Goal: Share content

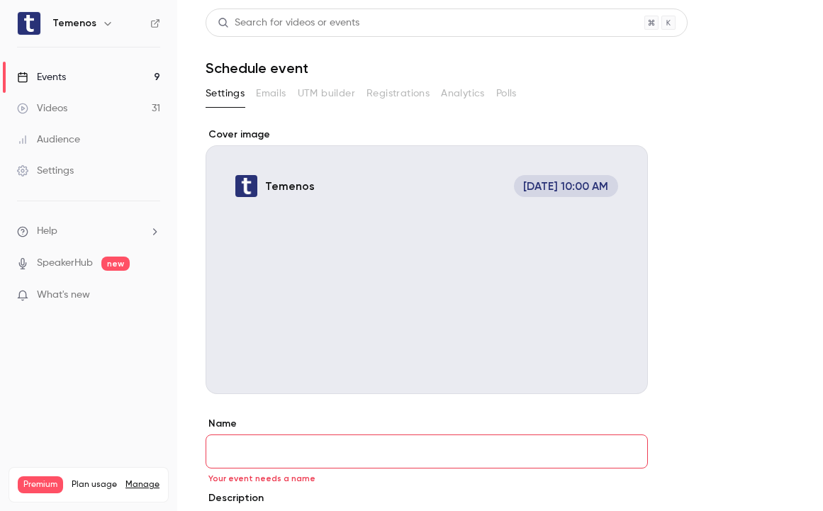
click at [116, 99] on link "Videos 31" at bounding box center [88, 108] width 177 height 31
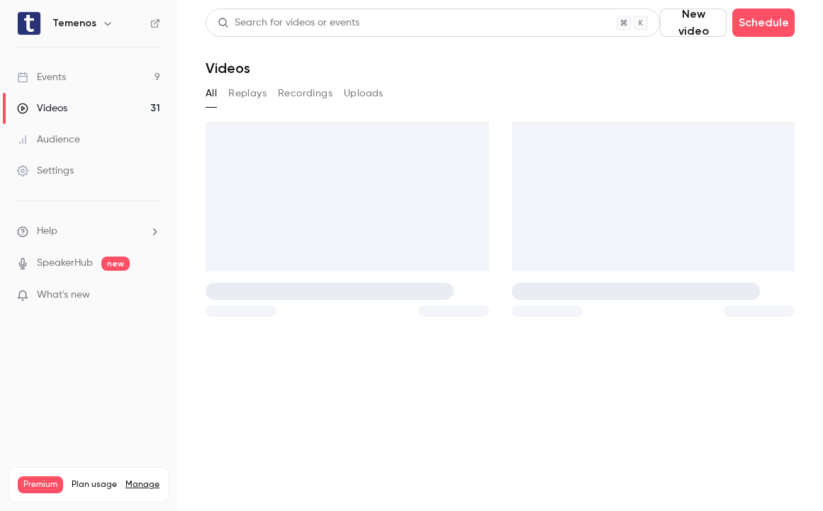
click at [97, 82] on link "Events 9" at bounding box center [88, 77] width 177 height 31
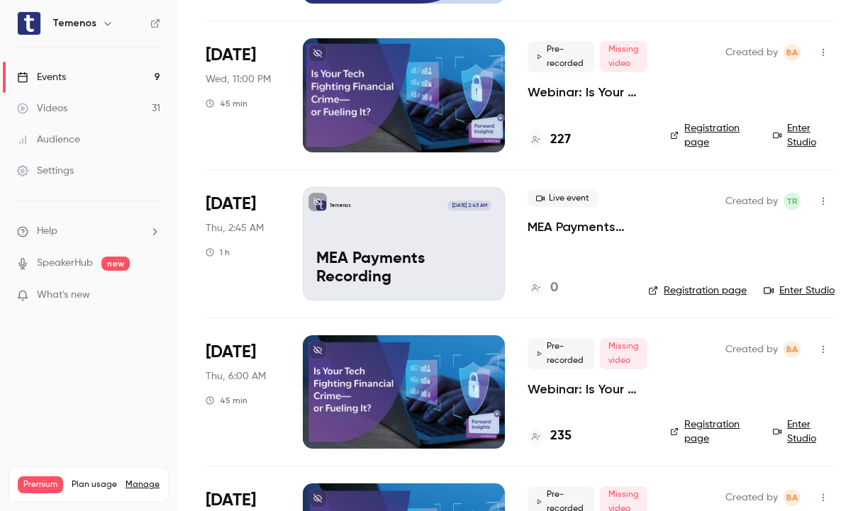
scroll to position [706, 0]
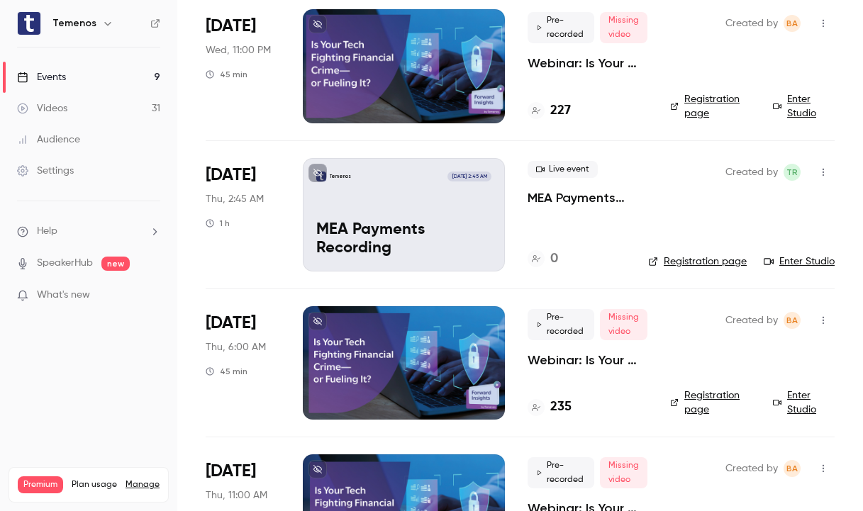
click at [83, 118] on link "Videos 31" at bounding box center [88, 108] width 177 height 31
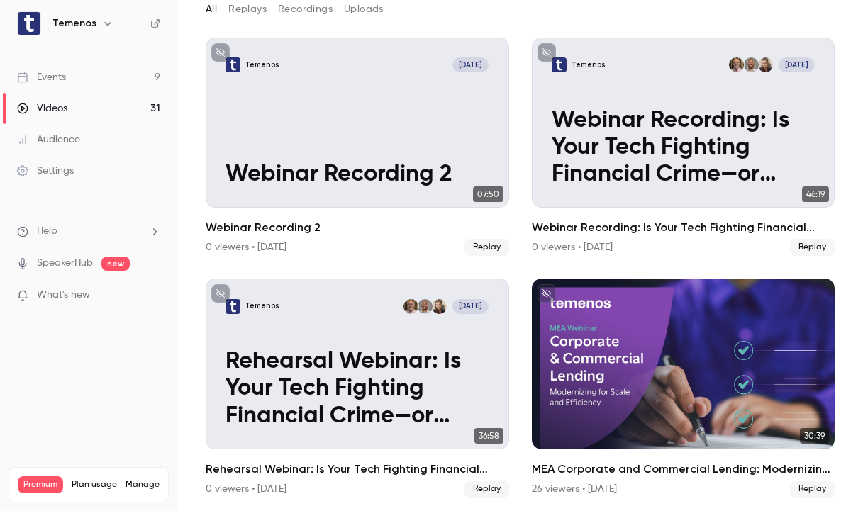
scroll to position [83, 0]
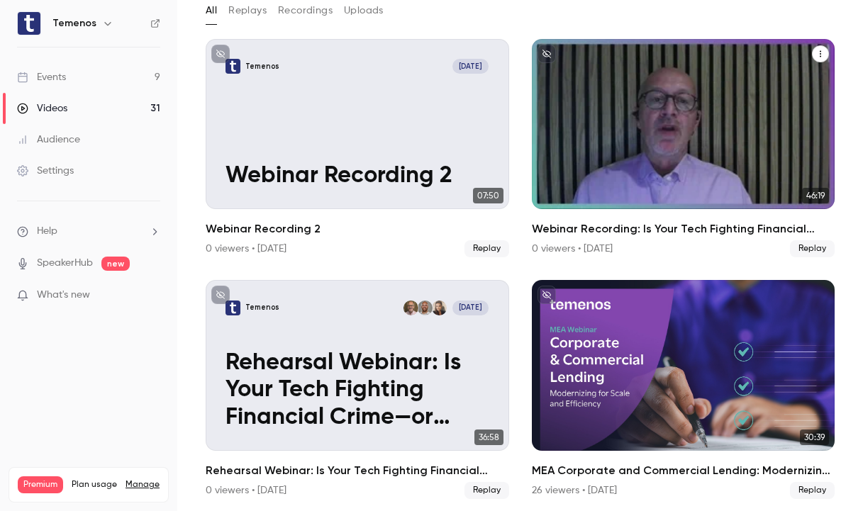
click at [632, 173] on p "Webinar Recording: Is Your Tech Fighting Financial Crime—or Fueling It?" at bounding box center [682, 148] width 263 height 81
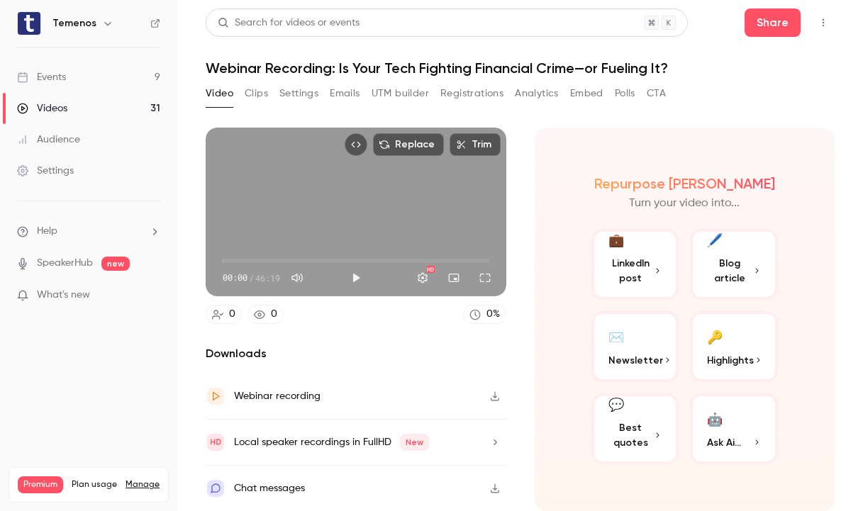
click at [731, 262] on span "Blog article" at bounding box center [729, 271] width 45 height 30
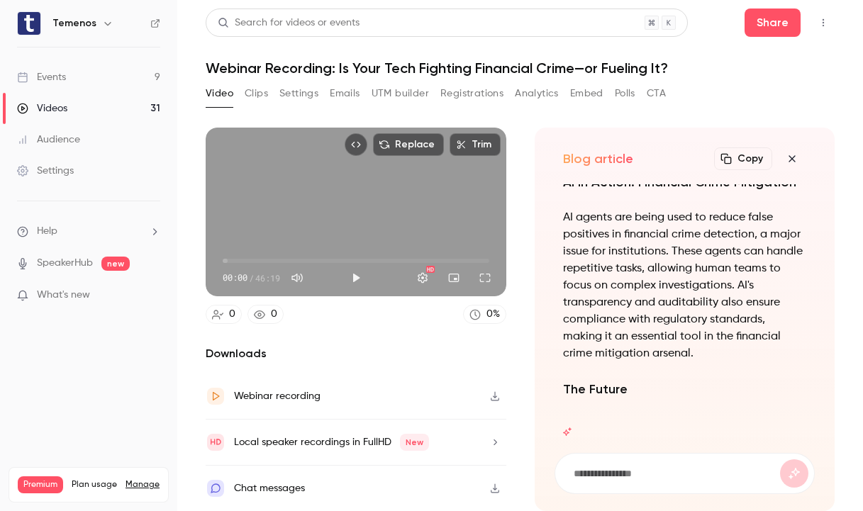
scroll to position [1, 0]
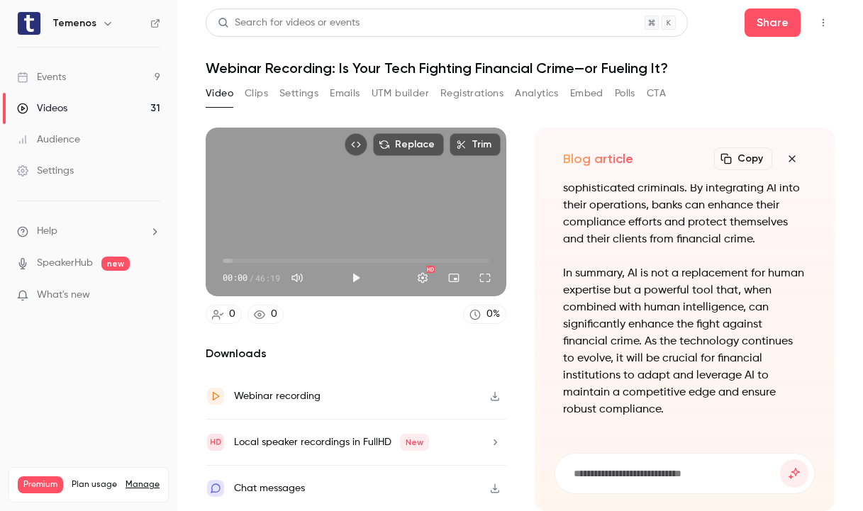
click at [741, 163] on button "Copy" at bounding box center [743, 158] width 58 height 23
click at [783, 157] on icon "button" at bounding box center [791, 158] width 17 height 11
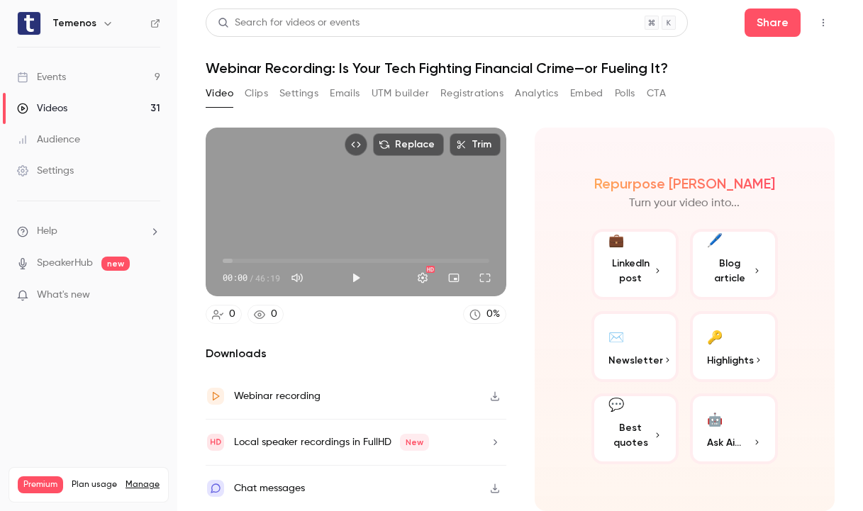
click at [658, 427] on p "Best quotes" at bounding box center [635, 435] width 54 height 30
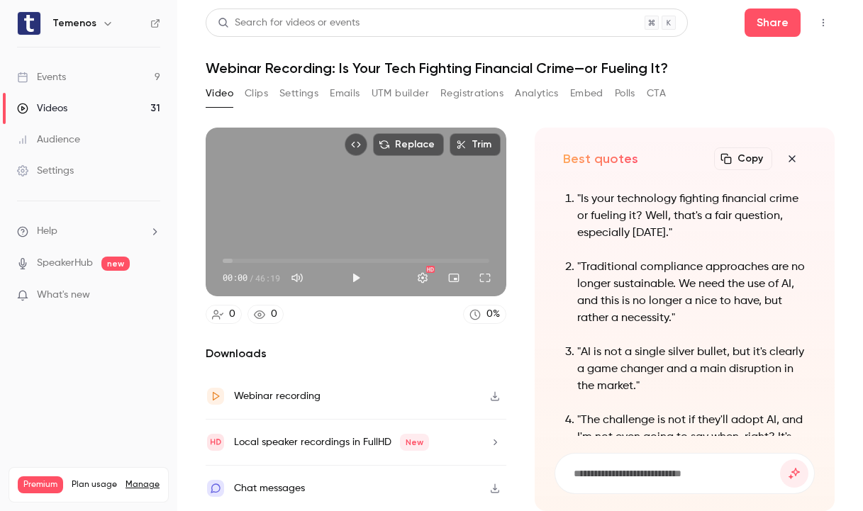
scroll to position [-346, 0]
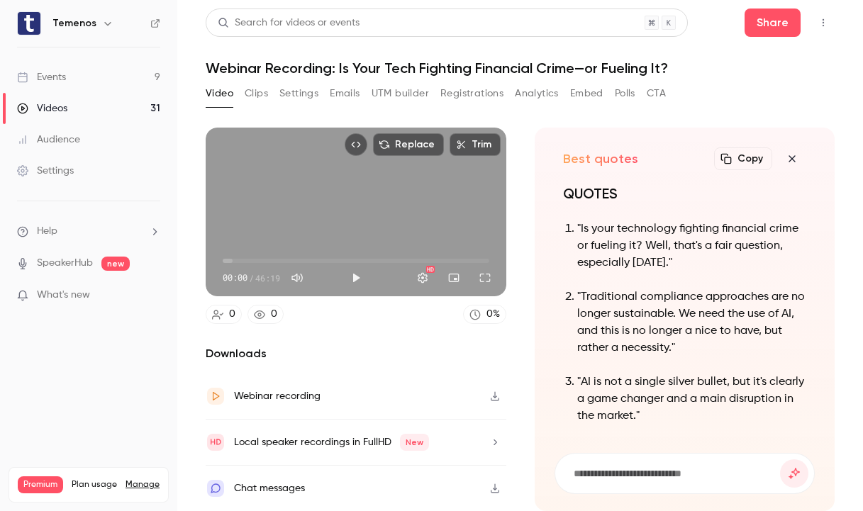
click at [756, 164] on button "Copy" at bounding box center [743, 158] width 58 height 23
click at [795, 157] on icon "button" at bounding box center [791, 158] width 17 height 11
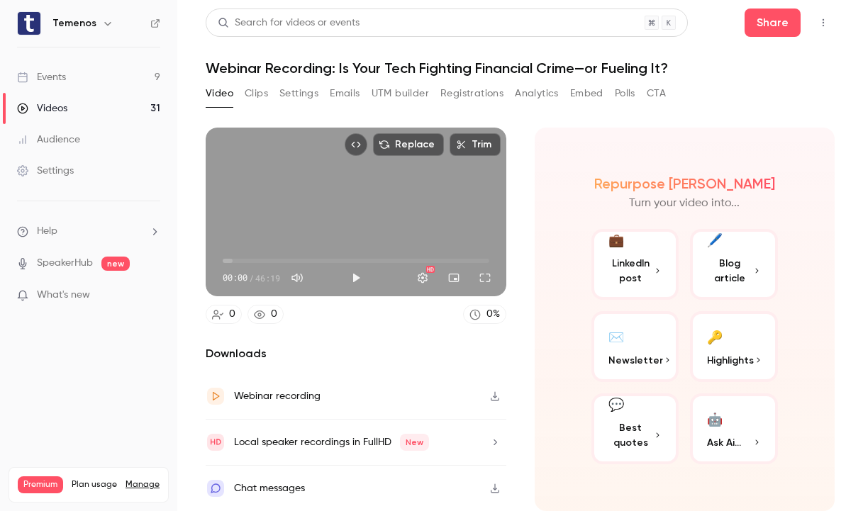
click at [641, 284] on span "LinkedIn post" at bounding box center [630, 271] width 45 height 30
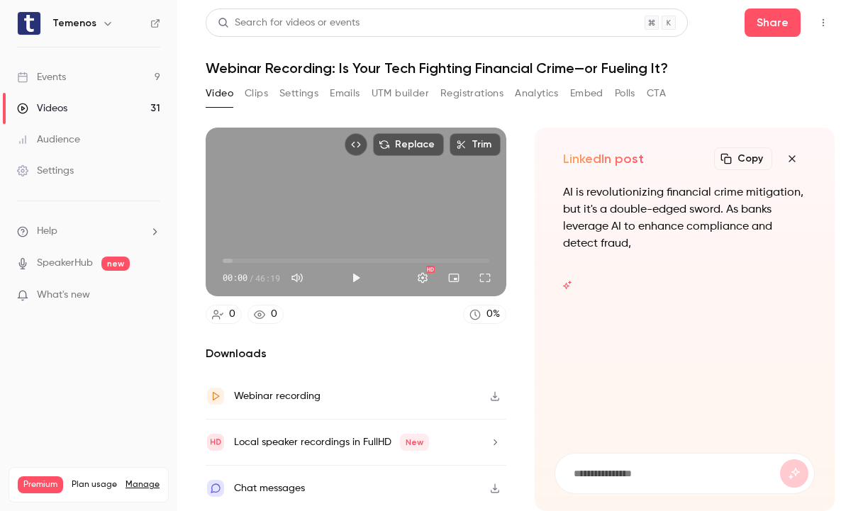
click at [765, 159] on button "Copy" at bounding box center [743, 158] width 58 height 23
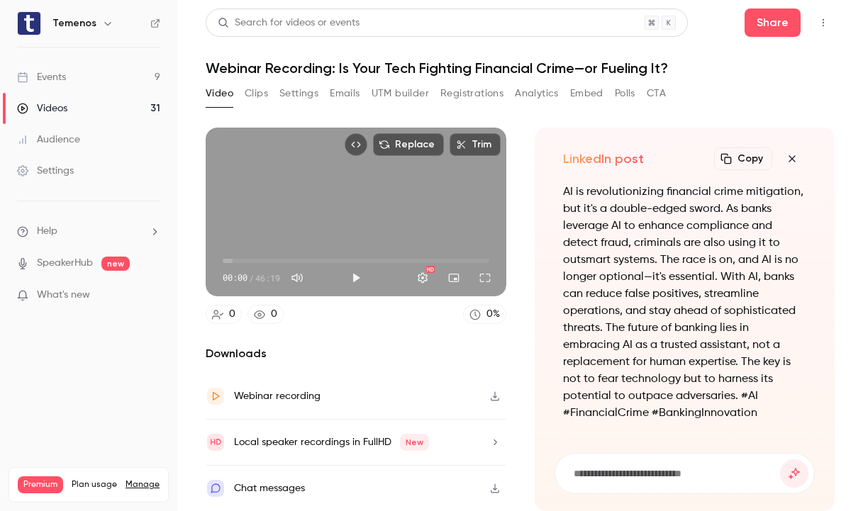
scroll to position [-20, 0]
click at [753, 160] on button "Copy" at bounding box center [743, 158] width 58 height 23
click at [790, 158] on icon "button" at bounding box center [791, 158] width 17 height 11
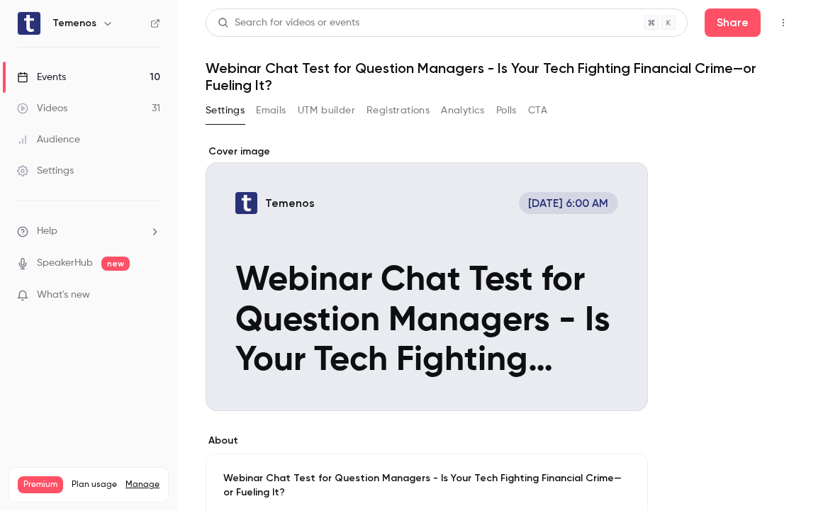
scroll to position [9, 0]
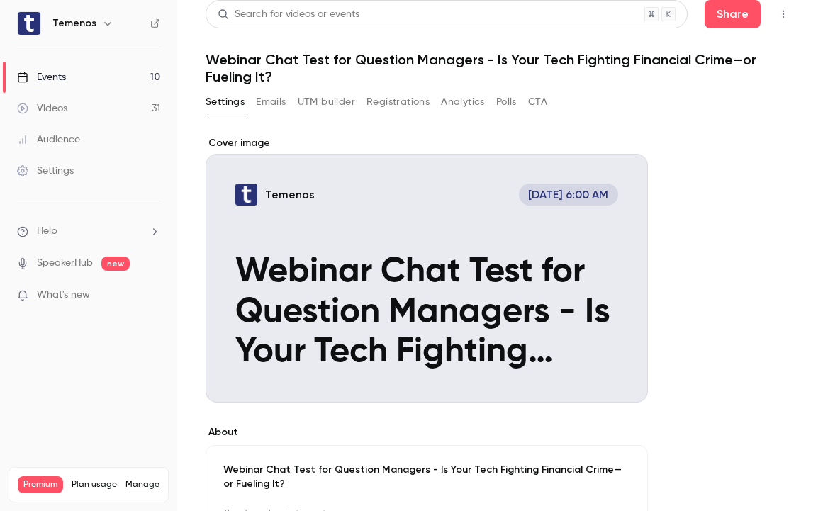
click at [63, 108] on div "Videos" at bounding box center [42, 108] width 50 height 14
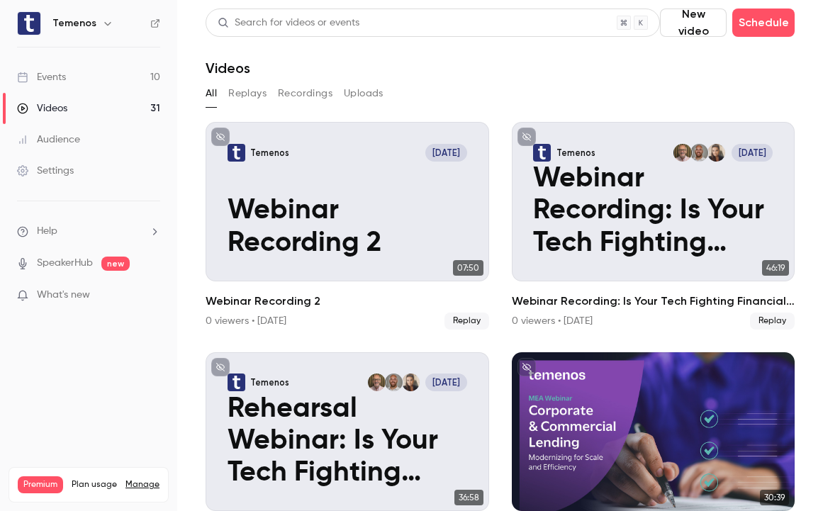
click at [82, 81] on link "Events 10" at bounding box center [88, 77] width 177 height 31
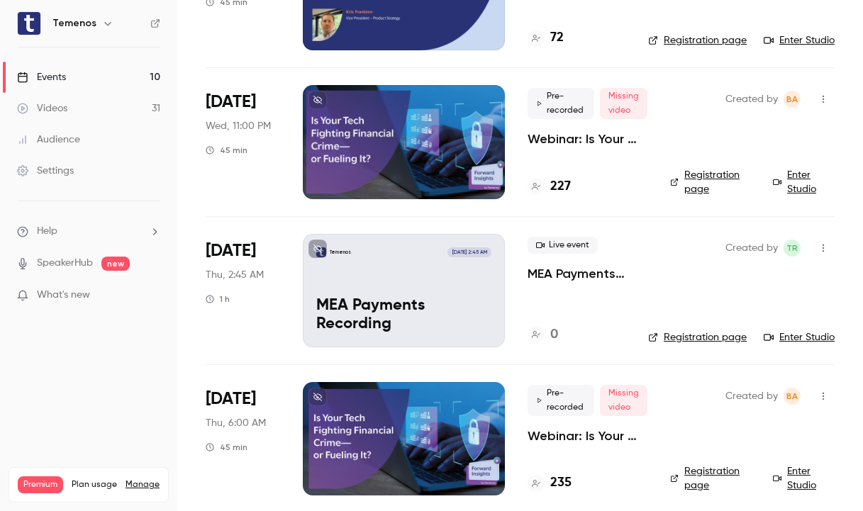
scroll to position [629, 0]
